Goal: Task Accomplishment & Management: Use online tool/utility

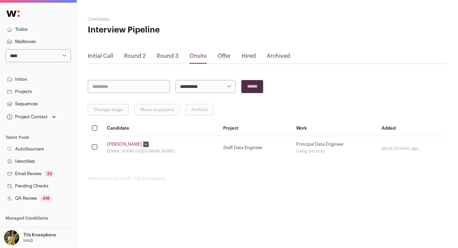
click at [39, 56] on select "**********" at bounding box center [37, 55] width 65 height 13
select select "**"
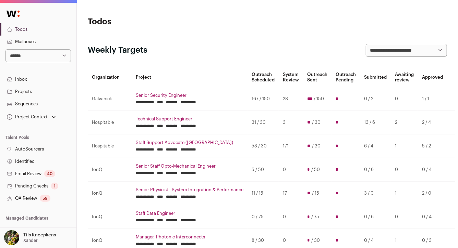
click at [57, 197] on link "QA Review 59" at bounding box center [38, 198] width 76 height 12
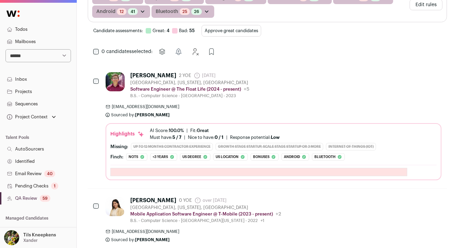
scroll to position [128, 0]
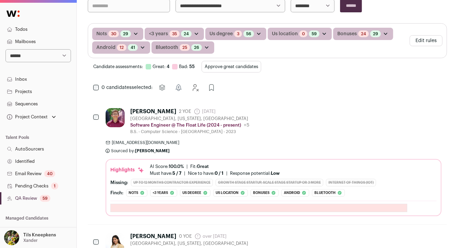
click at [205, 64] on button "Approve great candidates" at bounding box center [231, 67] width 60 height 12
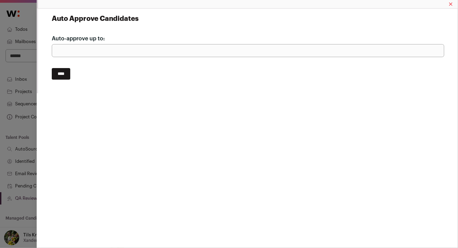
click at [67, 73] on input "****" at bounding box center [61, 74] width 18 height 12
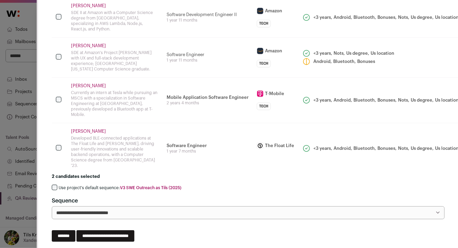
scroll to position [61, 0]
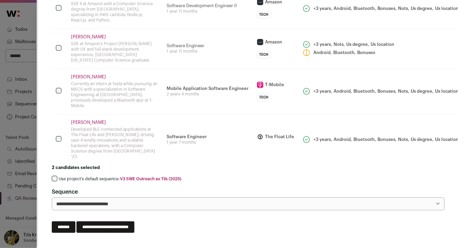
click at [100, 176] on label "Use project's default sequence: V3 SWE Outreach as Tils (2025)" at bounding box center [120, 178] width 123 height 5
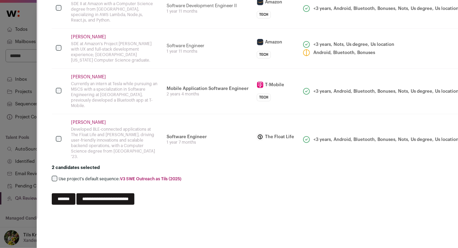
click at [114, 194] on input "**********" at bounding box center [105, 200] width 58 height 12
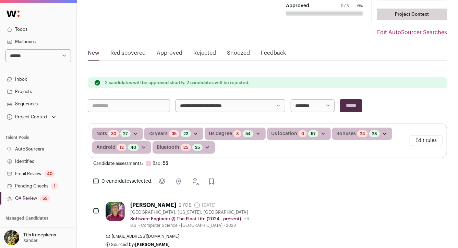
scroll to position [52, 0]
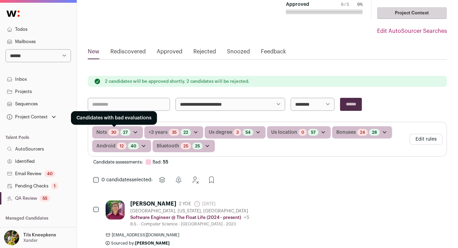
click at [113, 132] on link "30" at bounding box center [113, 132] width 5 height 5
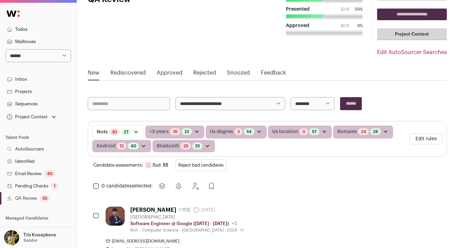
scroll to position [37, 0]
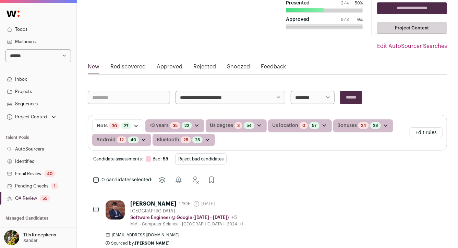
click at [221, 158] on button "Reject bad candidates" at bounding box center [200, 159] width 51 height 12
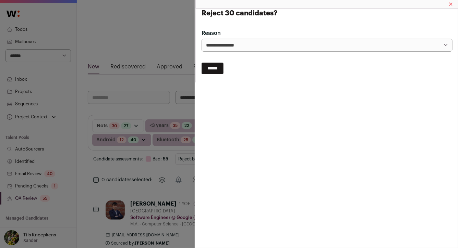
click at [218, 69] on input "******" at bounding box center [212, 69] width 22 height 12
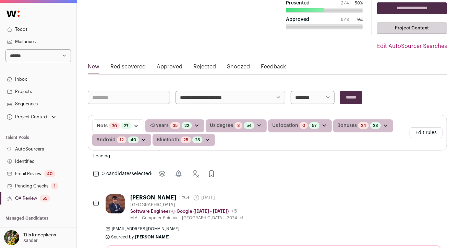
click at [231, 98] on select "**********" at bounding box center [230, 97] width 110 height 13
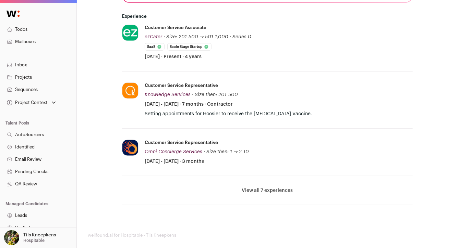
scroll to position [224, 0]
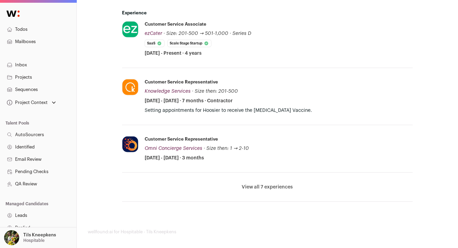
click at [277, 185] on button "View all 7 experiences" at bounding box center [267, 187] width 51 height 7
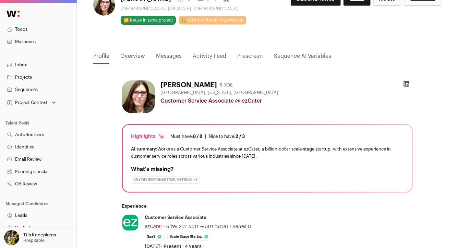
scroll to position [0, 0]
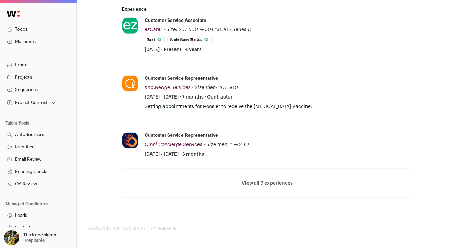
scroll to position [233, 0]
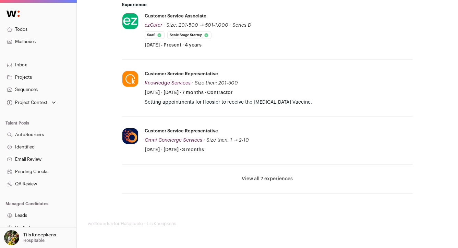
click at [276, 181] on button "View all 7 experiences" at bounding box center [267, 179] width 51 height 7
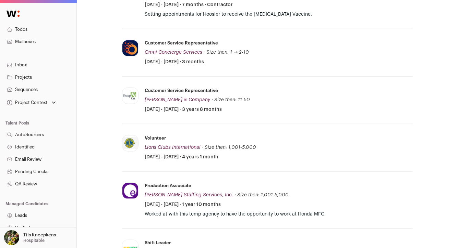
scroll to position [327, 0]
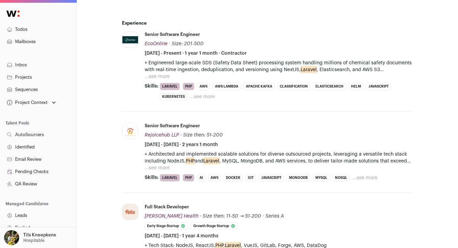
scroll to position [257, 0]
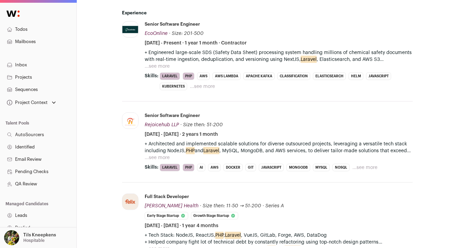
click at [165, 69] on button "...see more" at bounding box center [157, 66] width 25 height 7
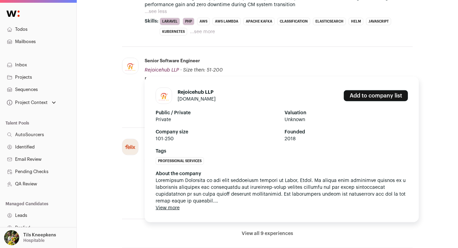
scroll to position [361, 0]
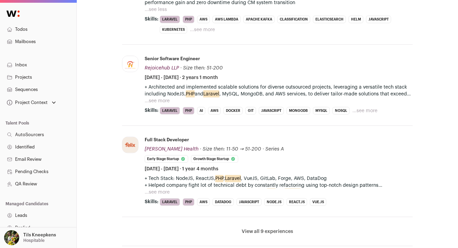
click at [158, 100] on button "...see more" at bounding box center [157, 101] width 25 height 7
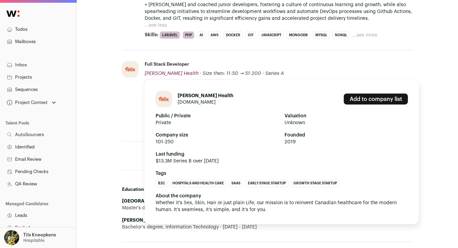
scroll to position [529, 0]
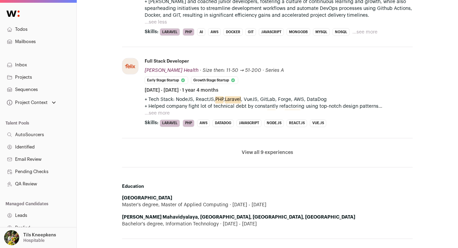
click at [157, 110] on button "...see more" at bounding box center [157, 113] width 25 height 7
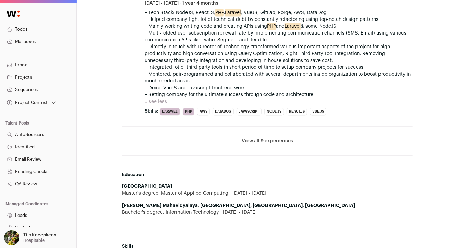
scroll to position [618, 0]
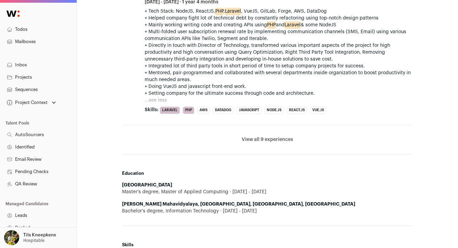
click at [270, 137] on button "View all 9 experiences" at bounding box center [266, 140] width 51 height 7
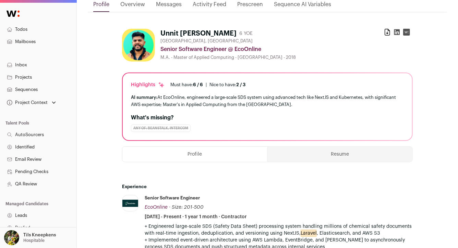
scroll to position [0, 0]
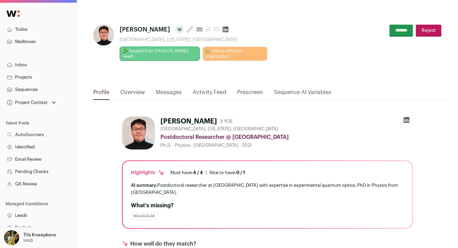
drag, startPoint x: 166, startPoint y: 30, endPoint x: 122, endPoint y: 30, distance: 44.5
click at [122, 30] on h1 "[PERSON_NAME] Last update: [DATE] View most recent conversation in Front" at bounding box center [194, 30] width 148 height 10
copy span "[PERSON_NAME]"
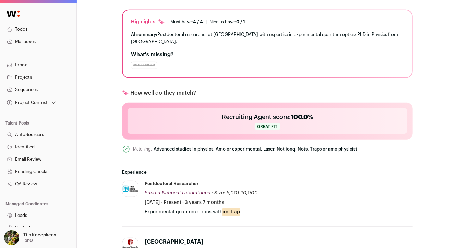
scroll to position [60, 0]
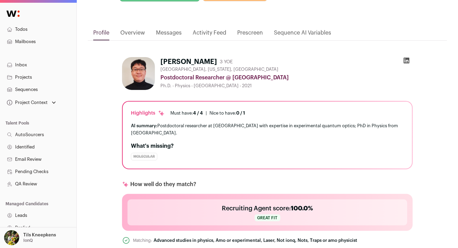
click at [137, 34] on link "Overview" at bounding box center [132, 35] width 25 height 12
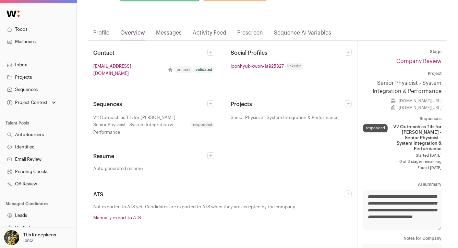
scroll to position [0, 0]
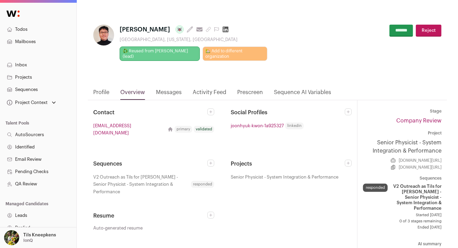
click at [163, 90] on link "Messages" at bounding box center [169, 94] width 26 height 12
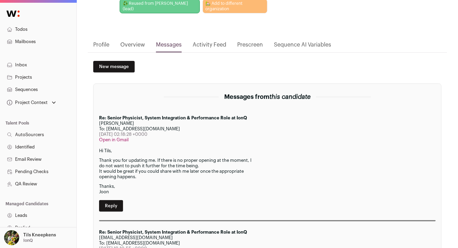
scroll to position [54, 0]
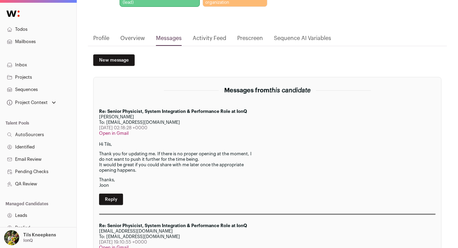
click at [206, 38] on link "Activity Feed" at bounding box center [209, 40] width 34 height 12
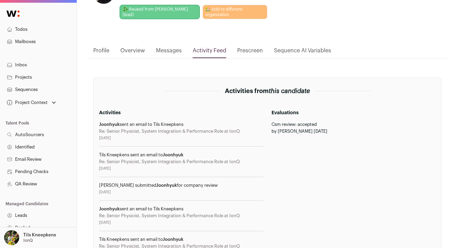
scroll to position [0, 0]
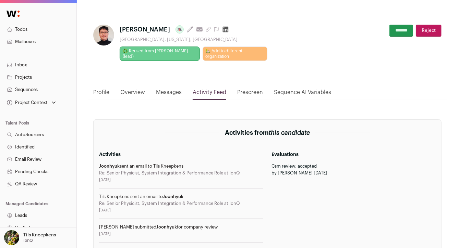
click at [249, 94] on link "Prescreen" at bounding box center [250, 94] width 26 height 12
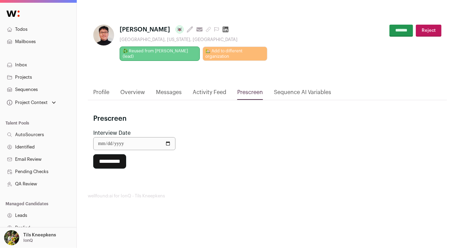
click at [292, 93] on link "Sequence AI Variables" at bounding box center [302, 94] width 57 height 12
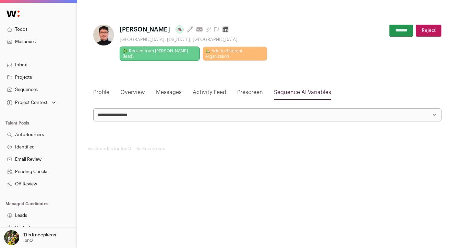
click at [134, 93] on link "Overview" at bounding box center [132, 94] width 25 height 12
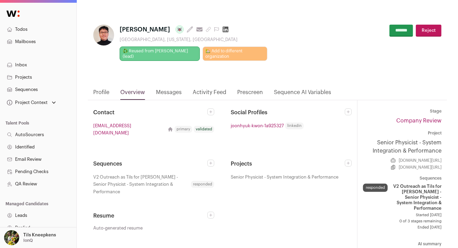
click at [103, 95] on link "Profile" at bounding box center [101, 94] width 16 height 12
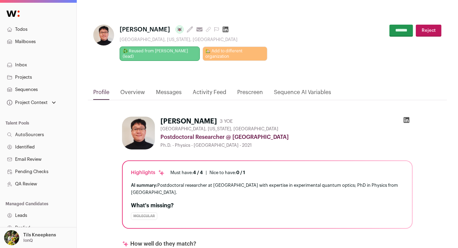
click at [402, 28] on input "*******" at bounding box center [401, 31] width 24 height 12
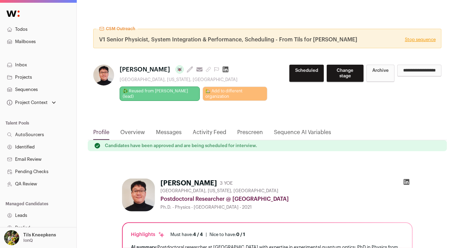
click at [416, 37] on link "Stop sequence" at bounding box center [419, 39] width 31 height 5
click at [418, 38] on link "Stop sequence" at bounding box center [419, 39] width 31 height 5
click at [370, 75] on button "Archive" at bounding box center [380, 73] width 28 height 17
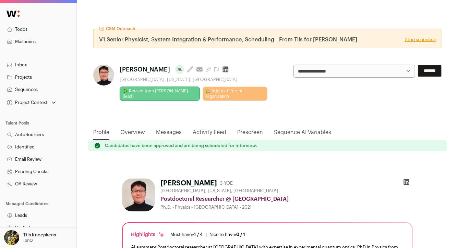
click at [370, 75] on select "**********" at bounding box center [354, 71] width 122 height 13
select select "**********"
click at [423, 69] on input "*******" at bounding box center [430, 71] width 24 height 12
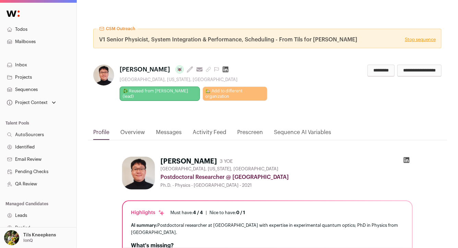
click at [420, 39] on link "Stop sequence" at bounding box center [419, 39] width 31 height 5
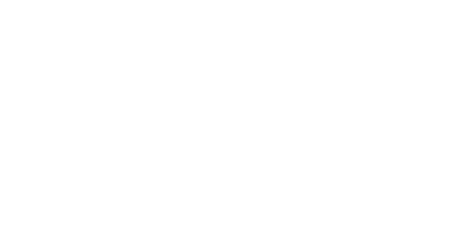
scroll to position [12, 0]
